Goal: Navigation & Orientation: Find specific page/section

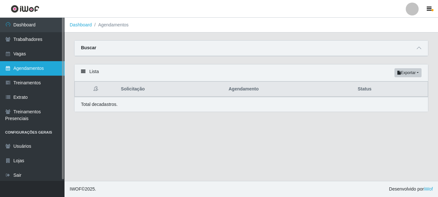
click at [36, 68] on link "Agendamentos" at bounding box center [32, 68] width 64 height 15
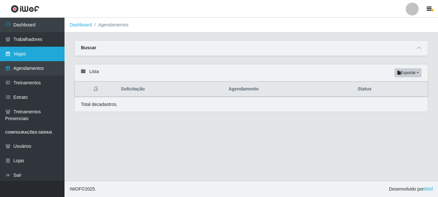
click at [30, 54] on link "Vagas" at bounding box center [32, 54] width 64 height 15
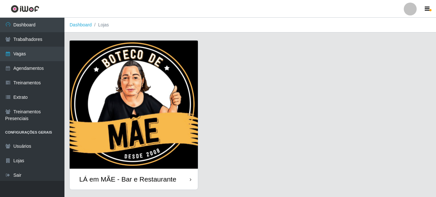
click at [162, 173] on div "LÁ em MÃE - Bar e Restaurante" at bounding box center [134, 179] width 128 height 21
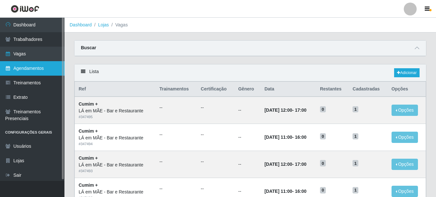
click at [26, 68] on link "Agendamentos" at bounding box center [32, 68] width 64 height 15
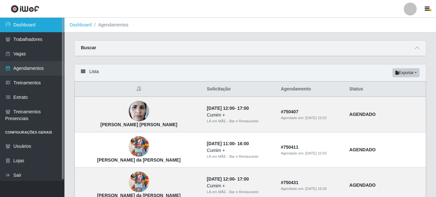
click at [30, 29] on link "Dashboard" at bounding box center [32, 25] width 64 height 15
